Goal: Task Accomplishment & Management: Manage account settings

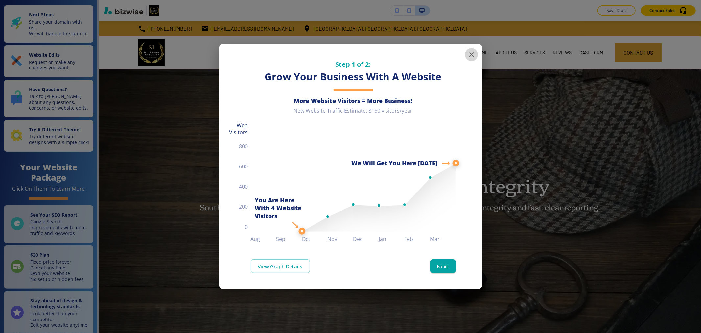
click at [470, 55] on icon "button" at bounding box center [472, 55] width 8 height 8
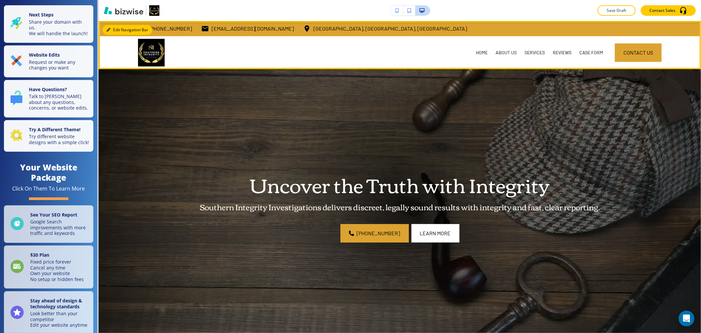
drag, startPoint x: 119, startPoint y: 32, endPoint x: 122, endPoint y: 33, distance: 3.4
click at [119, 32] on button "Edit Navigation Bar" at bounding box center [128, 30] width 50 height 10
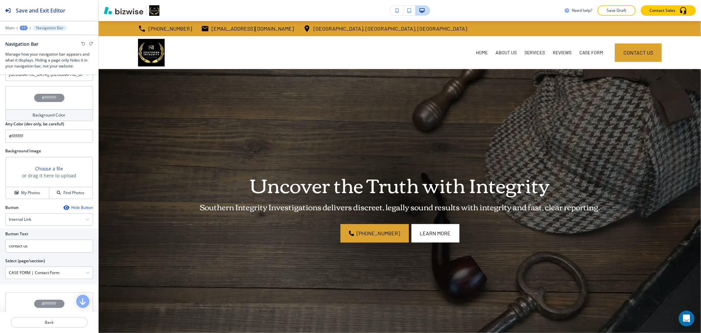
scroll to position [182, 0]
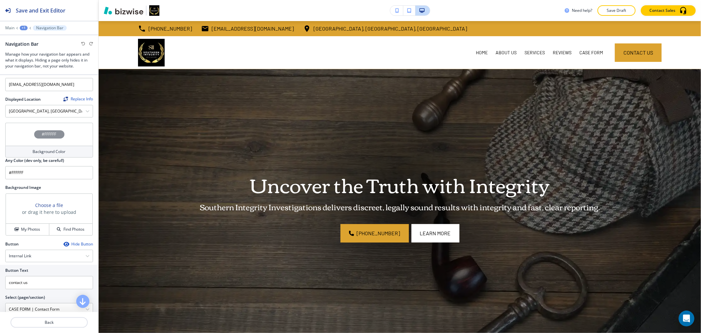
click at [52, 155] on h4 "Background Color" at bounding box center [49, 152] width 33 height 6
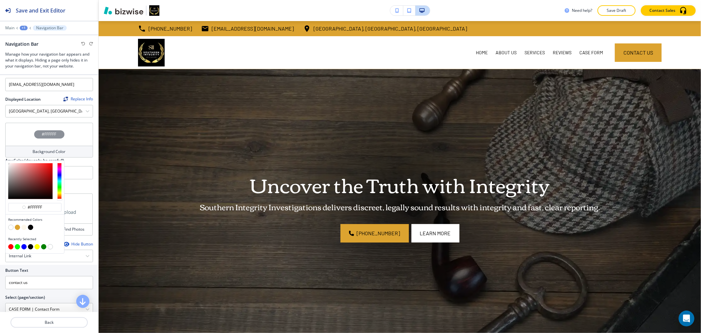
click at [30, 226] on button "button" at bounding box center [30, 227] width 5 height 5
type input "#000000"
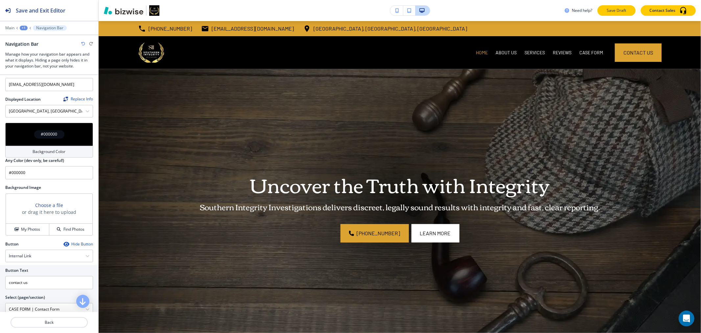
click at [623, 10] on p "Save Draft" at bounding box center [616, 11] width 21 height 6
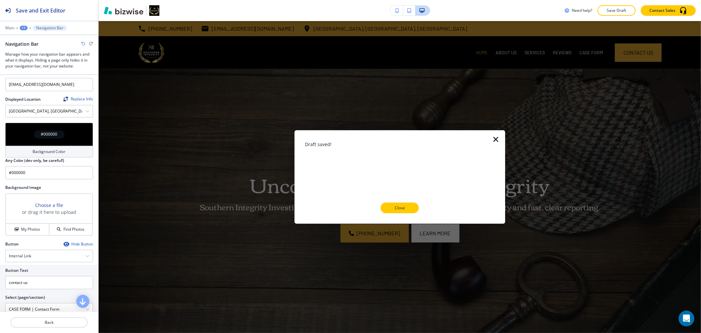
click at [415, 211] on button "Close" at bounding box center [400, 207] width 38 height 11
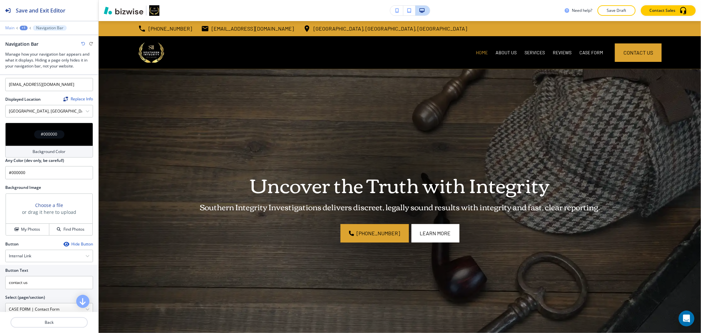
click at [11, 27] on p "Main" at bounding box center [9, 28] width 9 height 5
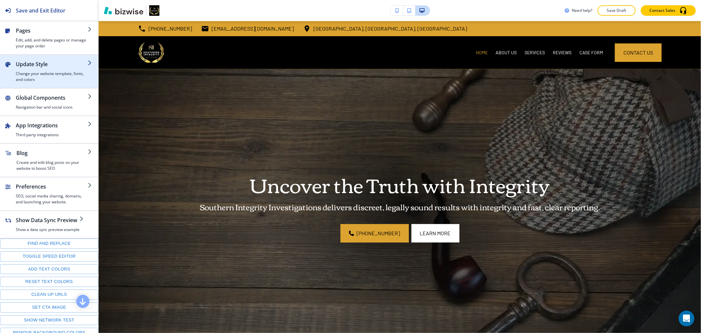
click at [41, 75] on h4 "Change your website template, fonts, and colors" at bounding box center [52, 77] width 72 height 12
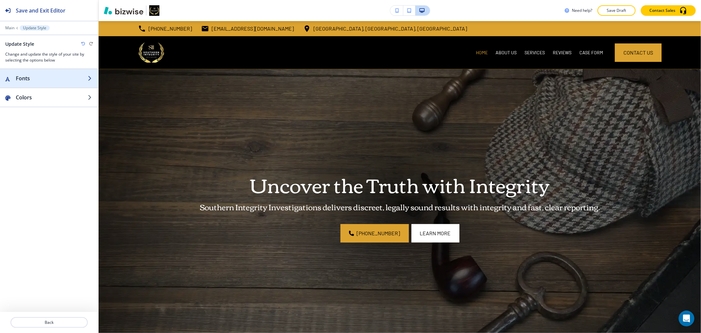
click at [45, 81] on h2 "Fonts" at bounding box center [52, 78] width 72 height 8
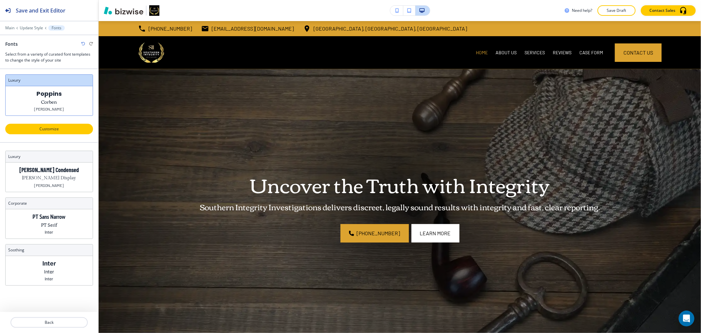
click at [50, 131] on p "Customize" at bounding box center [49, 129] width 71 height 6
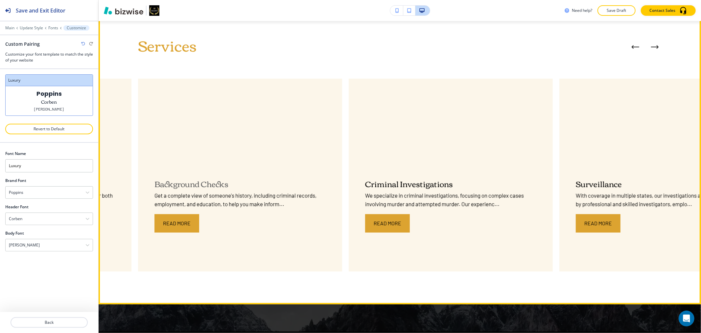
scroll to position [511, 0]
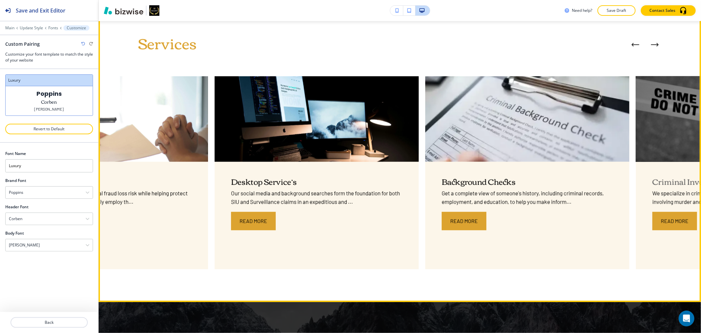
drag, startPoint x: 443, startPoint y: 238, endPoint x: 391, endPoint y: 231, distance: 52.2
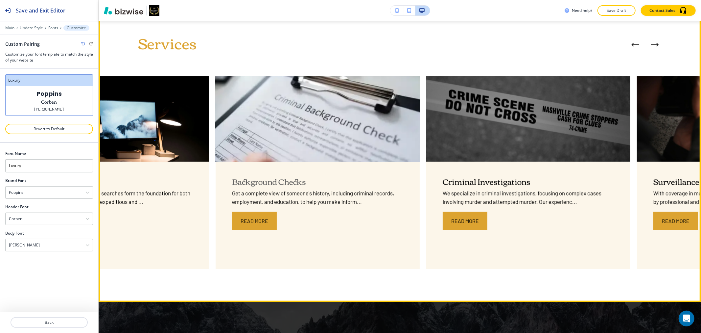
drag, startPoint x: 267, startPoint y: 248, endPoint x: 396, endPoint y: 247, distance: 128.5
click at [396, 247] on div "Background Checks Get a complete view of someone's history, including criminal …" at bounding box center [318, 215] width 204 height 107
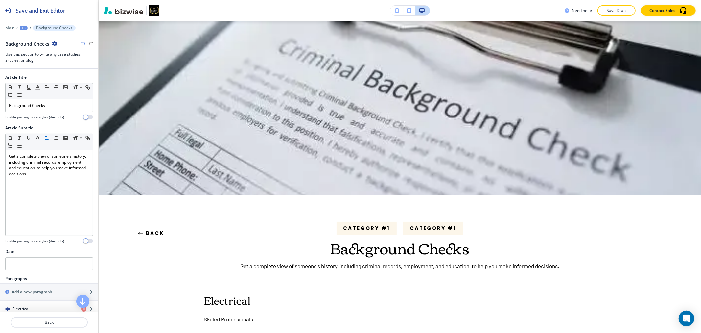
click at [22, 27] on div "+3" at bounding box center [24, 28] width 8 height 5
click at [32, 39] on p "Pages" at bounding box center [41, 39] width 34 height 6
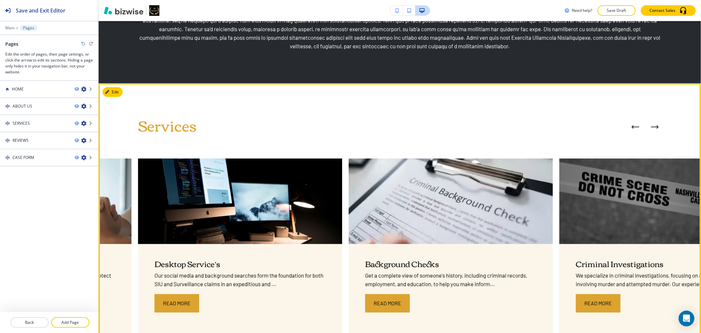
scroll to position [438, 0]
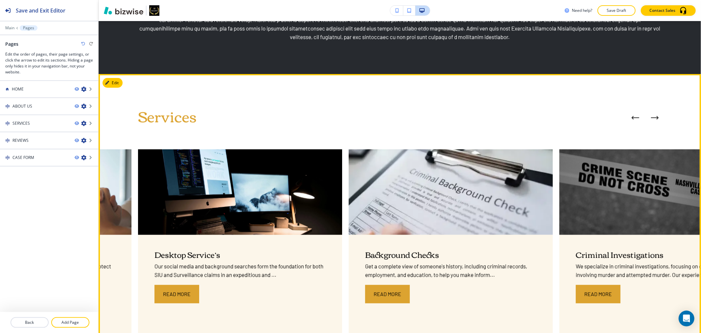
click at [651, 116] on icon "Next Case Study" at bounding box center [655, 118] width 8 height 4
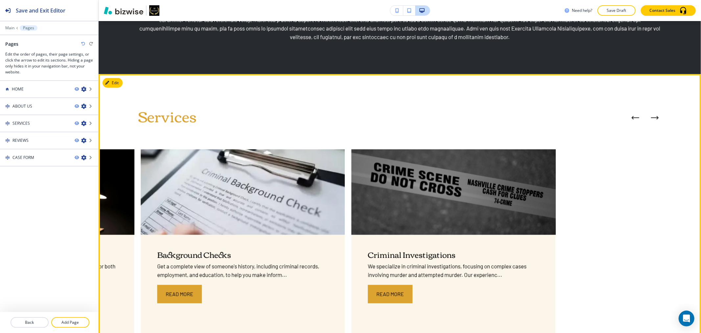
click at [651, 116] on icon "Next Case Study" at bounding box center [655, 118] width 8 height 4
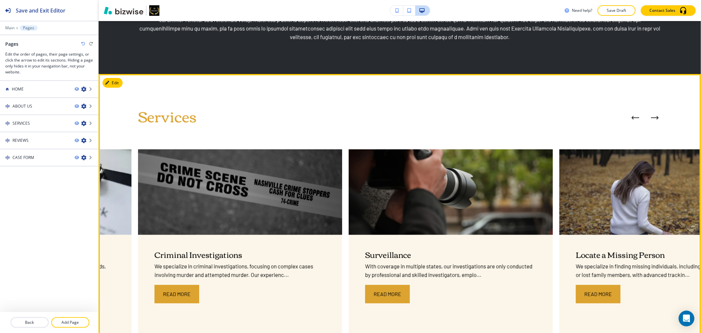
click at [651, 116] on icon "Next Case Study" at bounding box center [655, 118] width 8 height 4
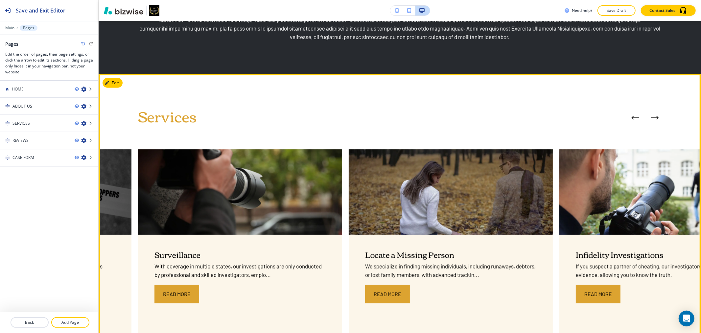
click at [651, 116] on icon "Next Case Study" at bounding box center [655, 118] width 8 height 4
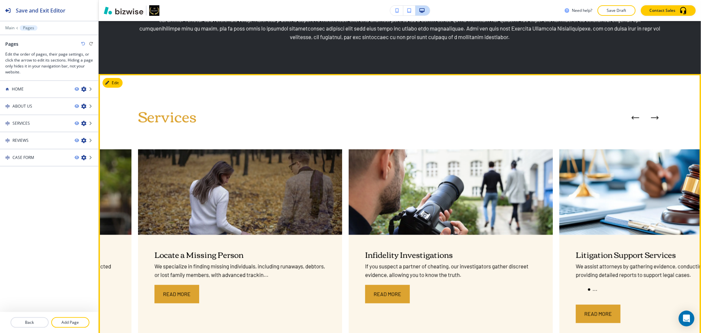
click at [651, 116] on icon "Next Case Study" at bounding box center [655, 118] width 8 height 4
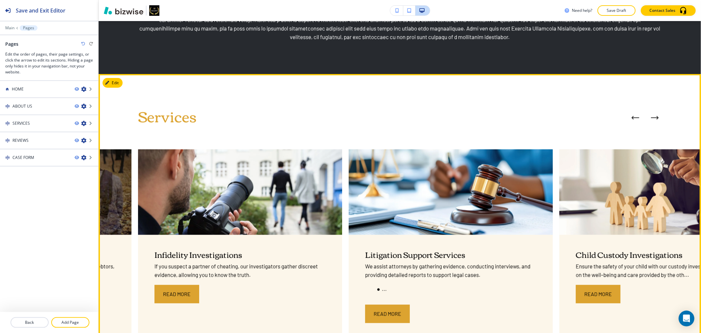
click at [651, 116] on icon "Next Case Study" at bounding box center [655, 118] width 8 height 4
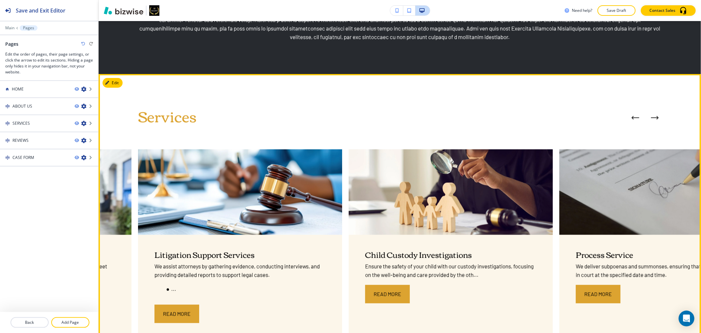
click at [651, 116] on icon "Next Case Study" at bounding box center [655, 118] width 8 height 4
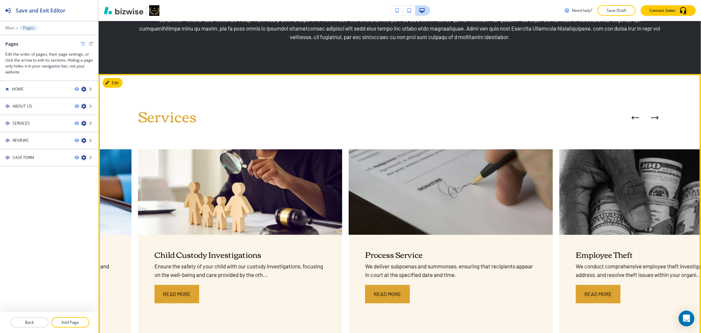
click at [651, 116] on icon "Next Case Study" at bounding box center [655, 118] width 8 height 4
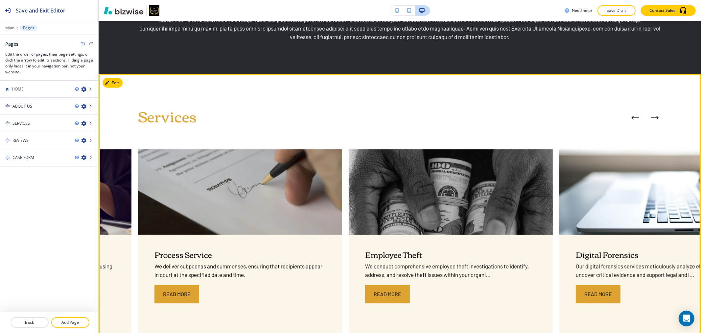
click at [651, 116] on icon "Next Case Study" at bounding box center [655, 118] width 8 height 4
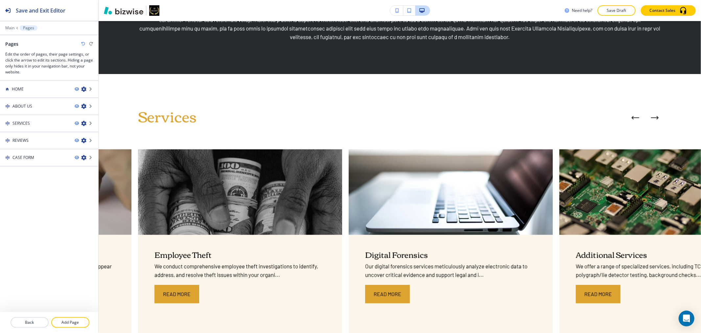
click at [125, 81] on div "Edit Services SIU We will help mitigate your potential fraud loss risk while he…" at bounding box center [400, 224] width 603 height 301
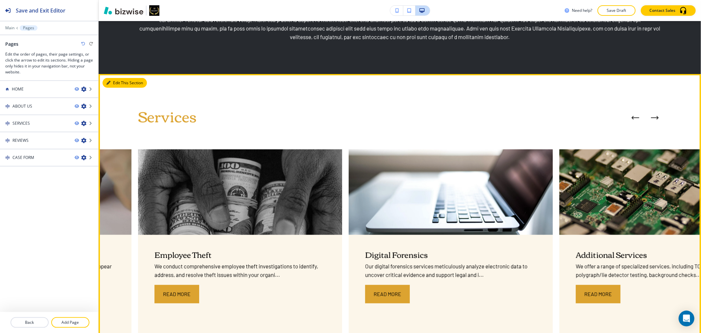
click at [122, 83] on button "Edit This Section" at bounding box center [125, 83] width 44 height 10
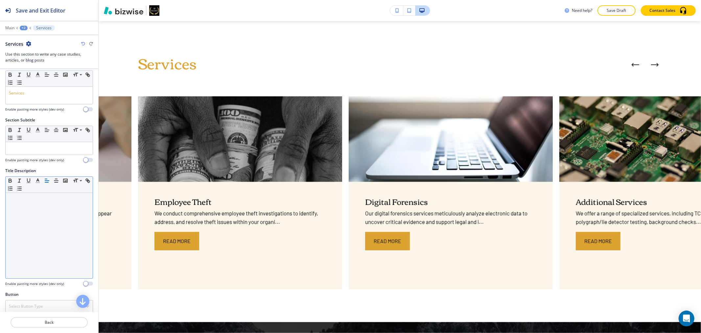
scroll to position [0, 0]
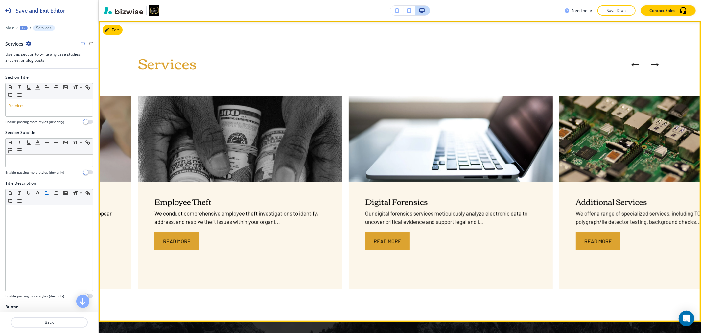
click at [631, 63] on icon "Previous Case Study" at bounding box center [635, 65] width 8 height 4
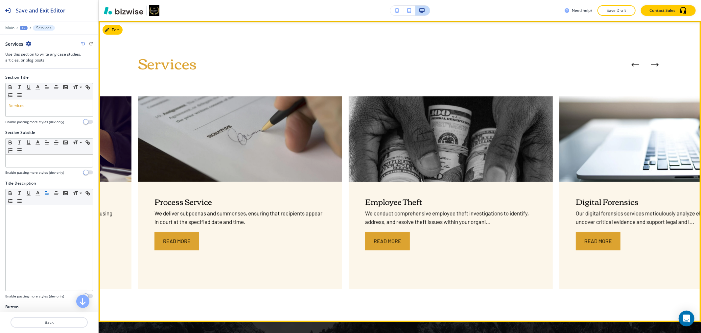
click at [631, 63] on icon "Previous Case Study" at bounding box center [635, 65] width 8 height 4
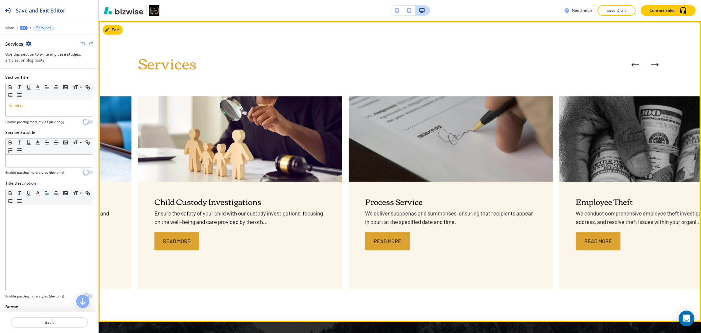
click at [631, 63] on icon "Previous Case Study" at bounding box center [635, 65] width 8 height 4
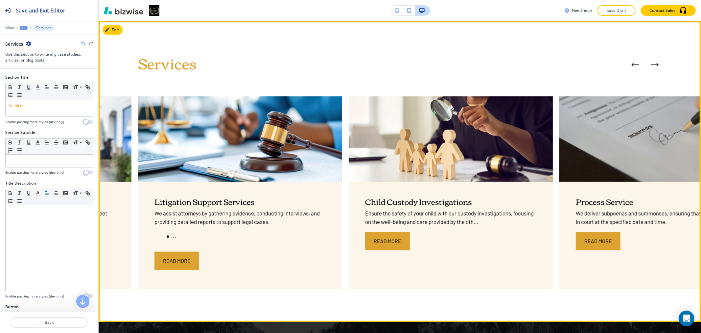
click at [631, 63] on icon "Previous Case Study" at bounding box center [635, 65] width 8 height 4
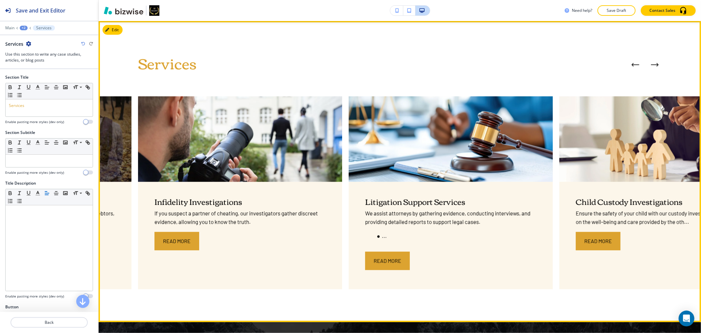
click at [631, 63] on icon "Previous Case Study" at bounding box center [635, 65] width 8 height 4
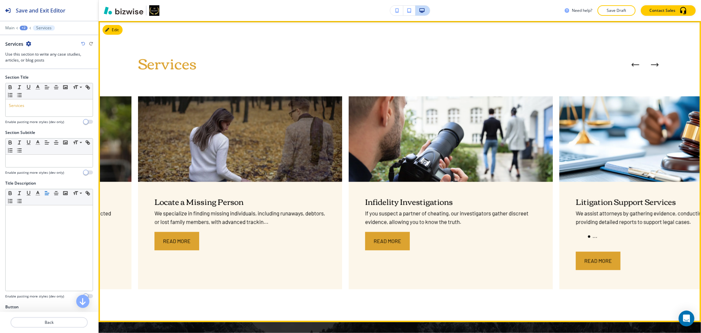
click at [631, 63] on icon "Previous Case Study" at bounding box center [635, 65] width 8 height 4
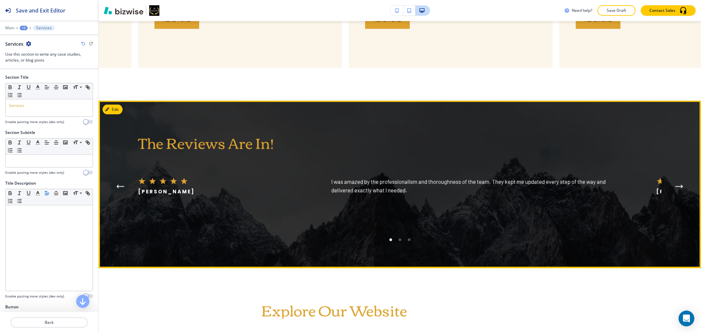
scroll to position [710, 0]
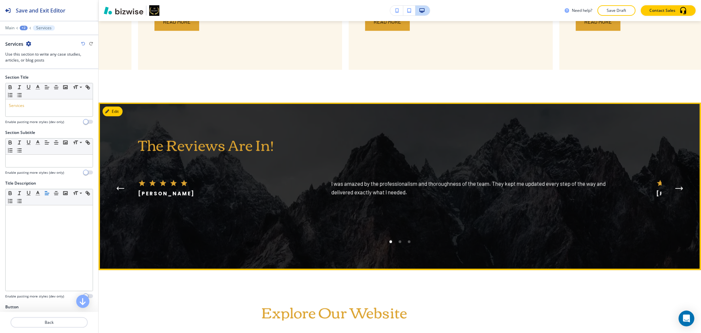
click at [667, 183] on img at bounding box center [399, 161] width 783 height 218
click at [673, 186] on button "Next Testimonial" at bounding box center [679, 188] width 13 height 13
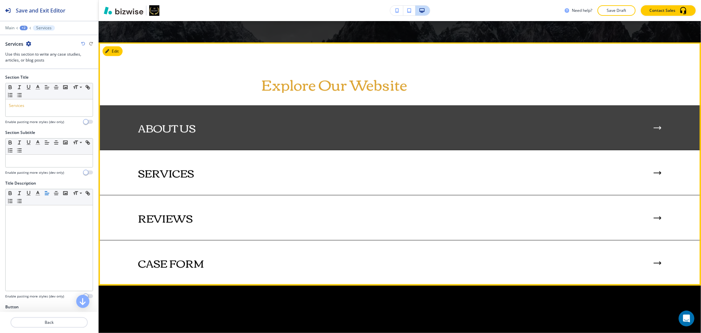
scroll to position [893, 0]
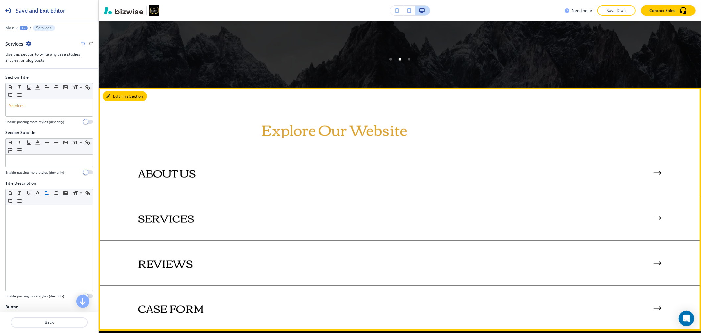
click at [112, 99] on button "Edit This Section" at bounding box center [125, 96] width 44 height 10
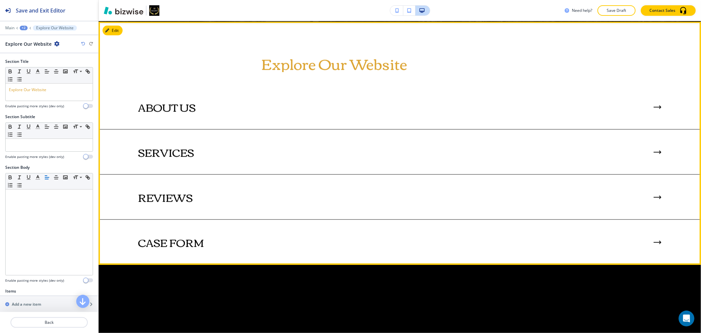
scroll to position [959, 0]
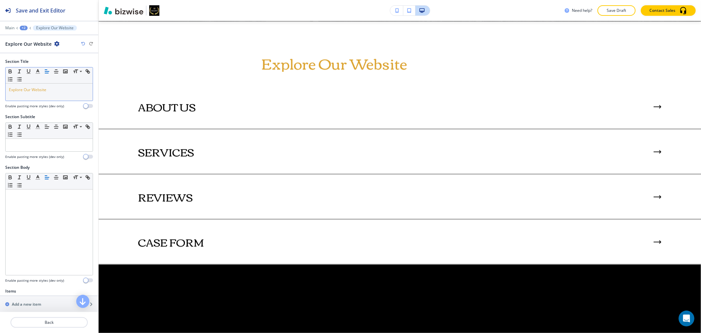
click at [45, 73] on line "button" at bounding box center [46, 73] width 3 height 0
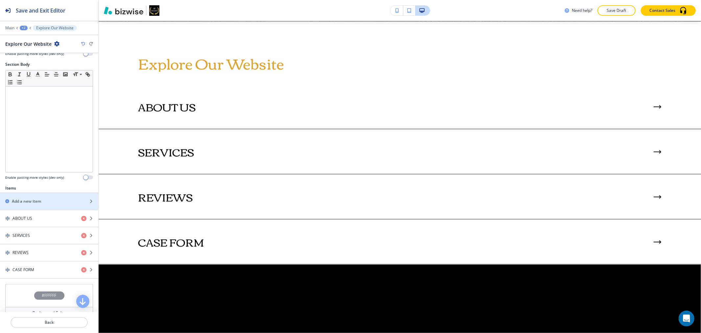
scroll to position [155, 0]
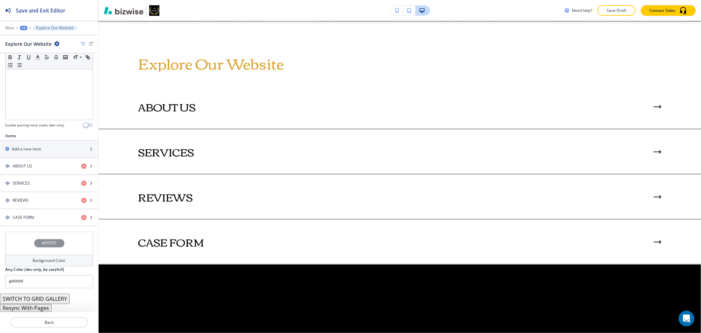
click at [42, 307] on button "Resync With Pages" at bounding box center [26, 308] width 52 height 8
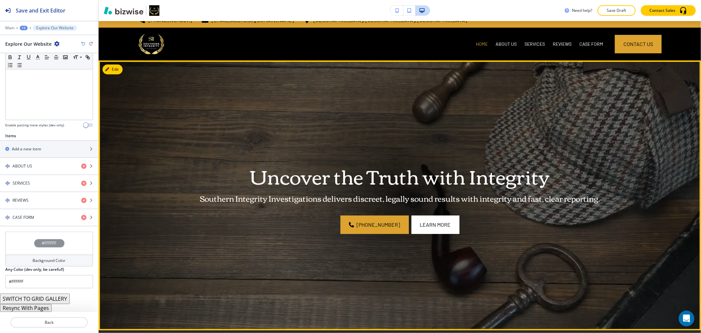
scroll to position [0, 0]
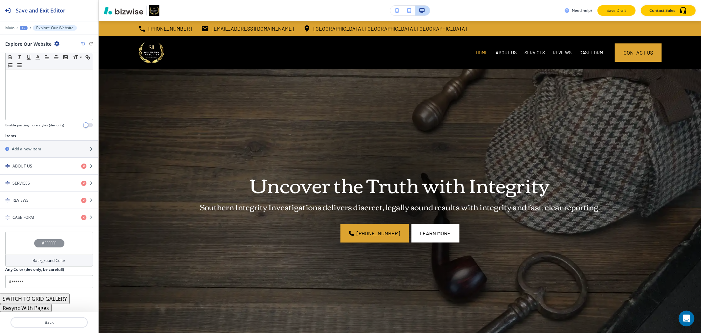
click at [606, 6] on button "Save Draft" at bounding box center [617, 10] width 38 height 11
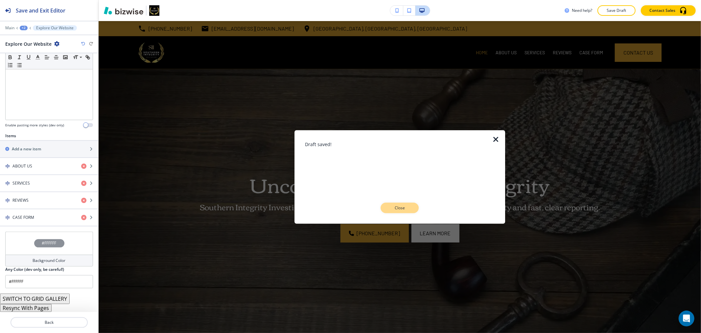
click at [393, 207] on p "Close" at bounding box center [399, 208] width 21 height 6
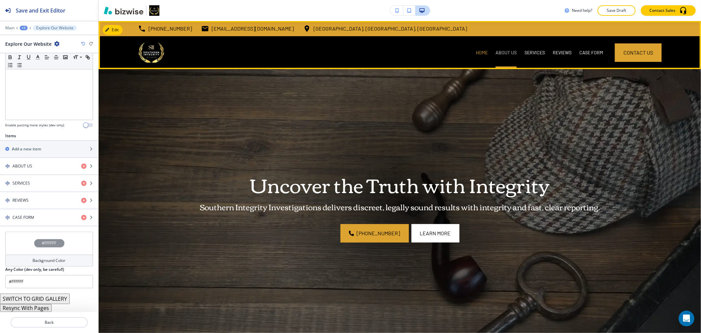
click at [496, 50] on p "ABOUT US" at bounding box center [506, 52] width 21 height 7
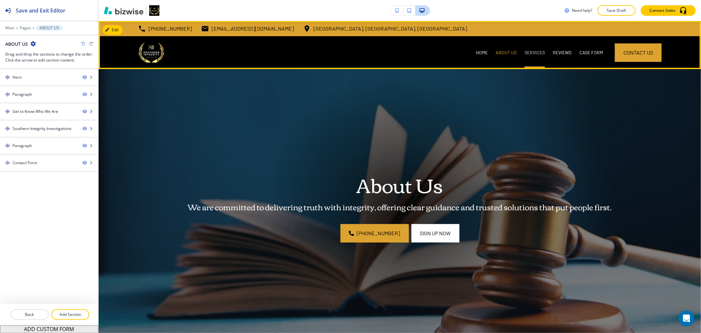
click at [532, 53] on p "SERVICES" at bounding box center [535, 52] width 20 height 7
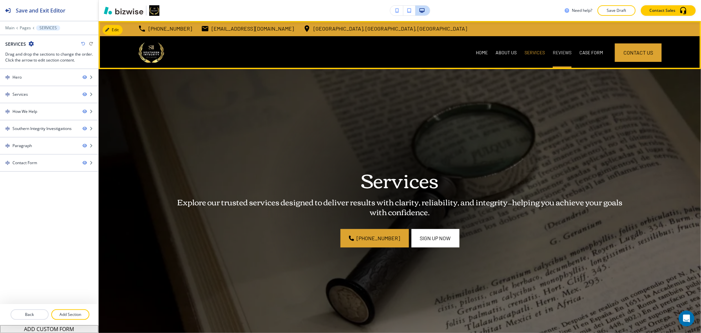
click at [556, 51] on p "REVIEWS" at bounding box center [562, 52] width 19 height 7
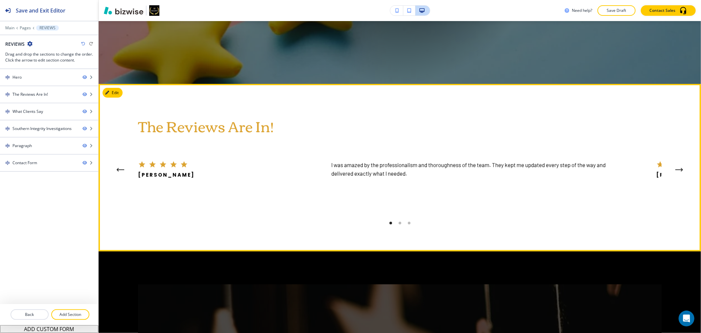
scroll to position [219, 0]
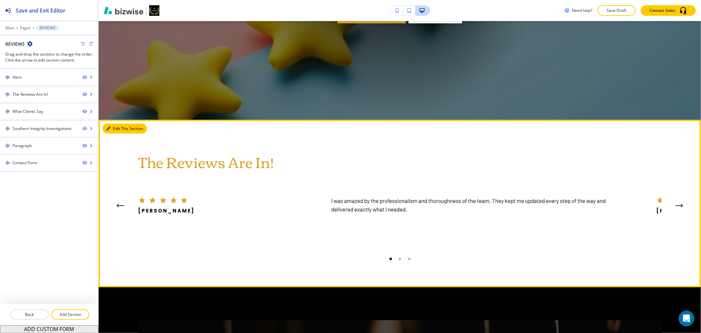
click at [118, 129] on button "Edit This Section" at bounding box center [125, 129] width 44 height 10
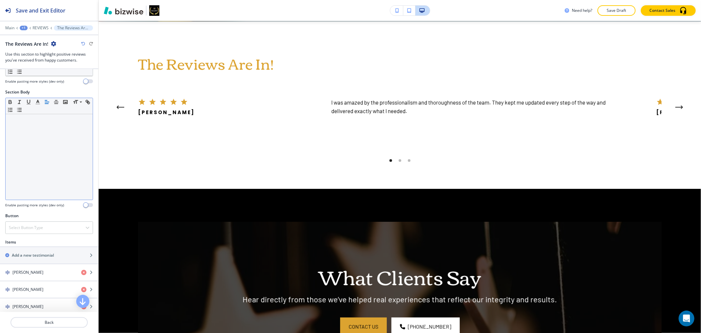
scroll to position [245, 0]
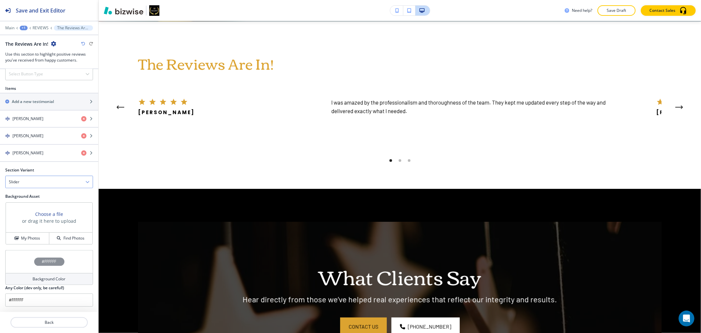
click at [40, 180] on div "Slider" at bounding box center [49, 182] width 87 height 12
click at [35, 206] on h4 "Flat" at bounding box center [49, 205] width 81 height 6
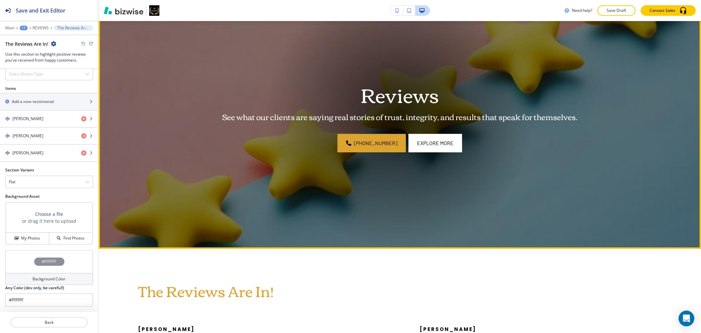
scroll to position [0, 0]
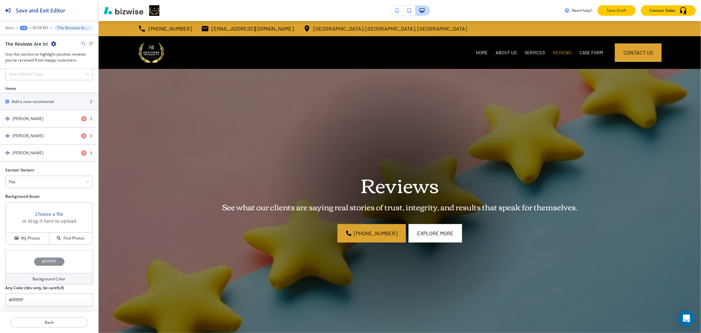
click at [620, 9] on p "Save Draft" at bounding box center [616, 11] width 21 height 6
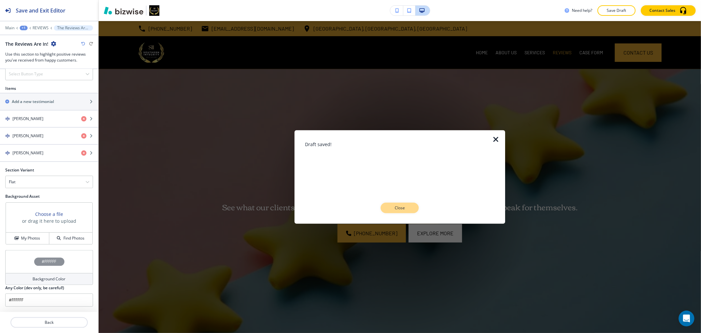
click at [406, 209] on p "Close" at bounding box center [399, 208] width 21 height 6
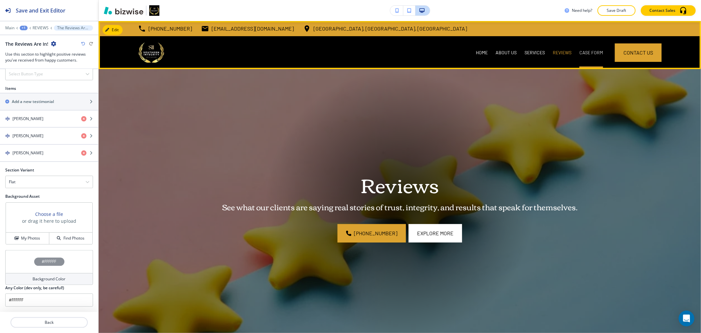
click at [583, 53] on p "CASE FORM" at bounding box center [592, 52] width 24 height 7
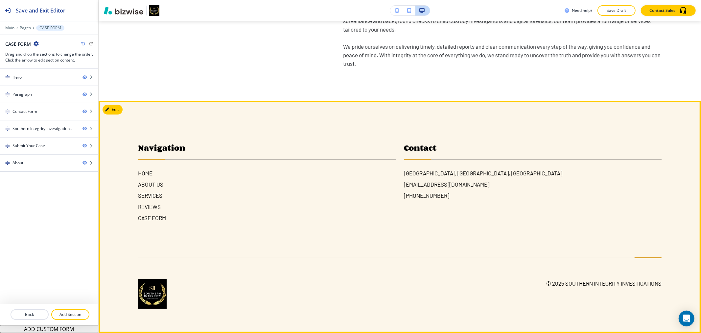
scroll to position [1771, 0]
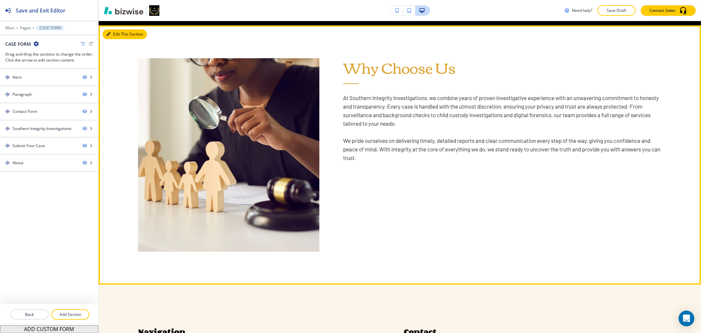
click at [114, 33] on button "Edit This Section" at bounding box center [125, 34] width 44 height 10
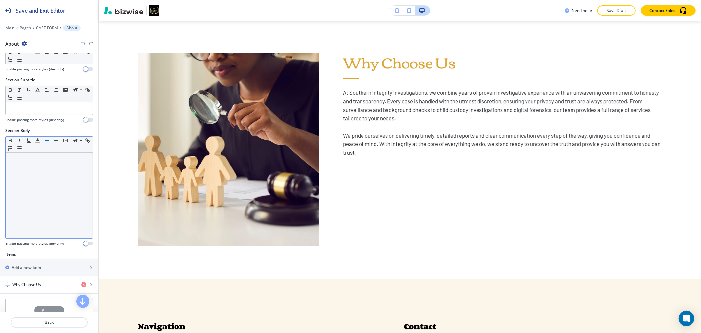
scroll to position [119, 0]
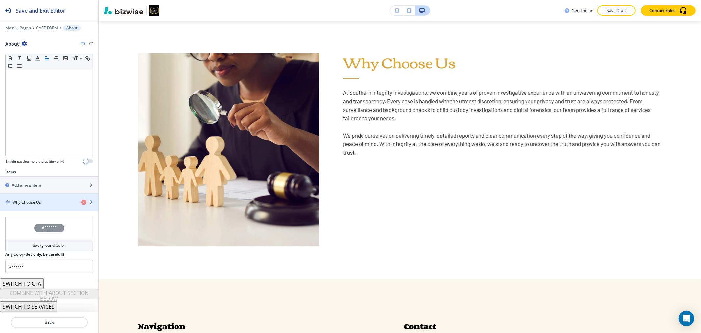
click at [46, 196] on div "button" at bounding box center [49, 196] width 98 height 5
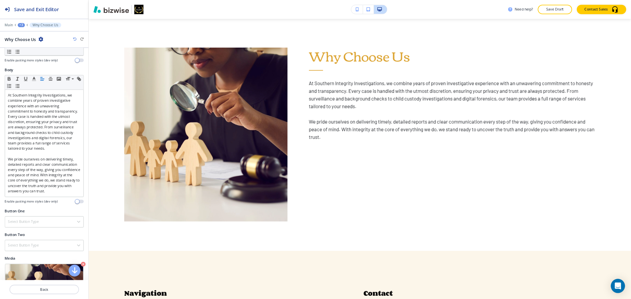
scroll to position [162, 0]
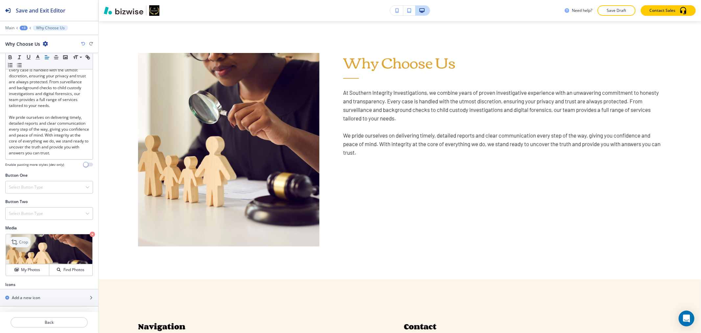
click at [25, 243] on p "Crop" at bounding box center [23, 242] width 9 height 6
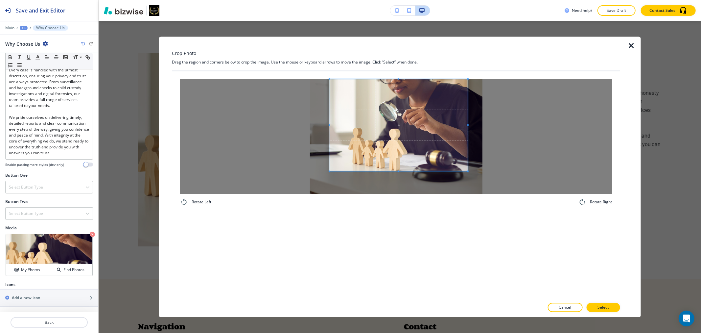
click at [435, 117] on span at bounding box center [399, 125] width 138 height 92
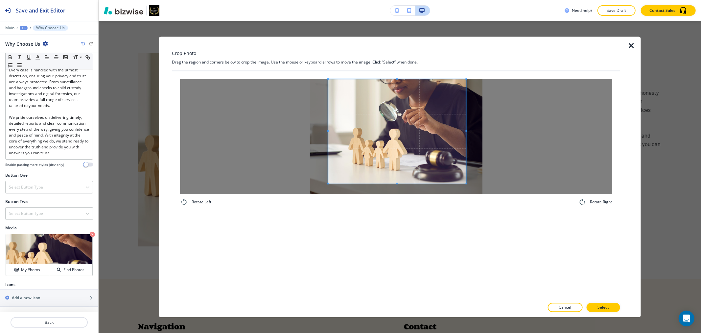
click at [398, 183] on div at bounding box center [397, 131] width 138 height 104
click at [612, 304] on button "Select" at bounding box center [603, 307] width 34 height 9
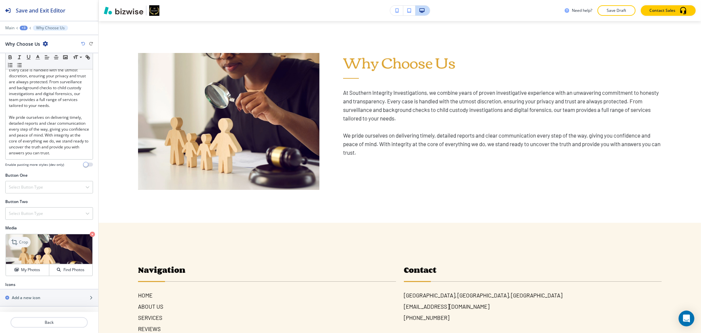
click at [25, 239] on p "Crop" at bounding box center [23, 242] width 9 height 6
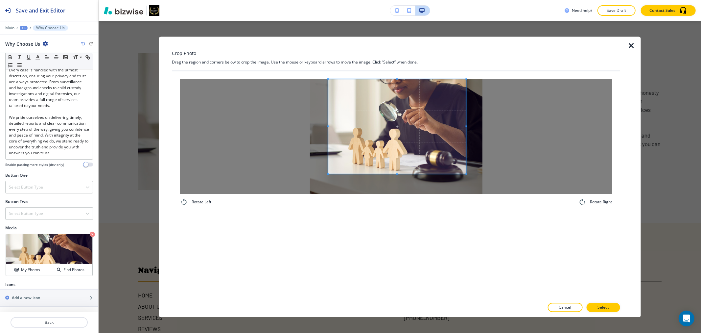
click at [396, 174] on div at bounding box center [397, 126] width 138 height 95
click at [598, 308] on p "Select" at bounding box center [603, 307] width 11 height 6
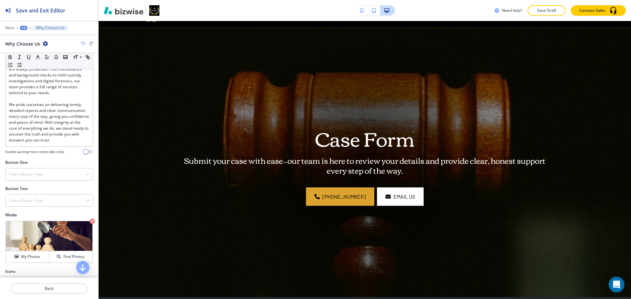
scroll to position [0, 0]
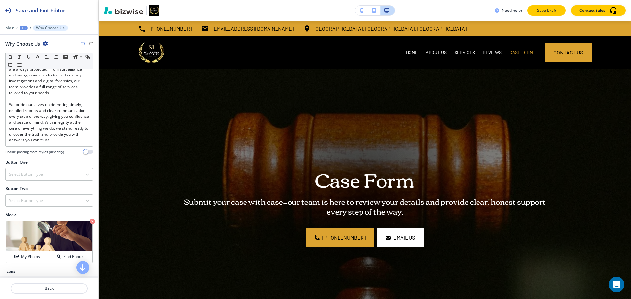
click at [556, 13] on button "Save Draft" at bounding box center [547, 10] width 38 height 11
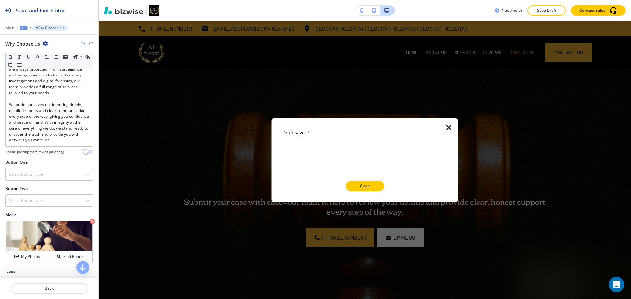
drag, startPoint x: 368, startPoint y: 187, endPoint x: 378, endPoint y: 173, distance: 17.2
click at [368, 187] on p "Close" at bounding box center [364, 186] width 21 height 6
